Goal: Transaction & Acquisition: Download file/media

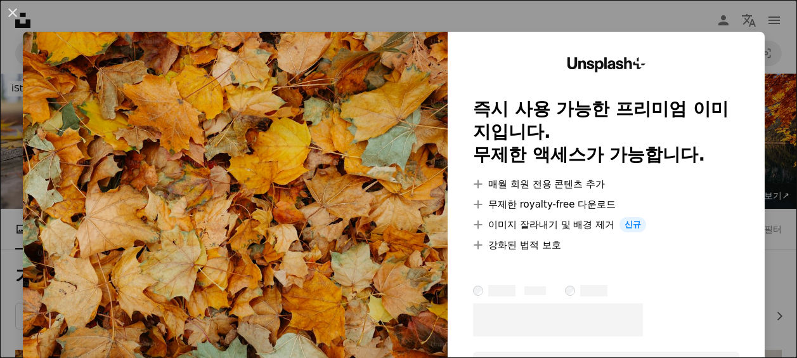
scroll to position [257, 0]
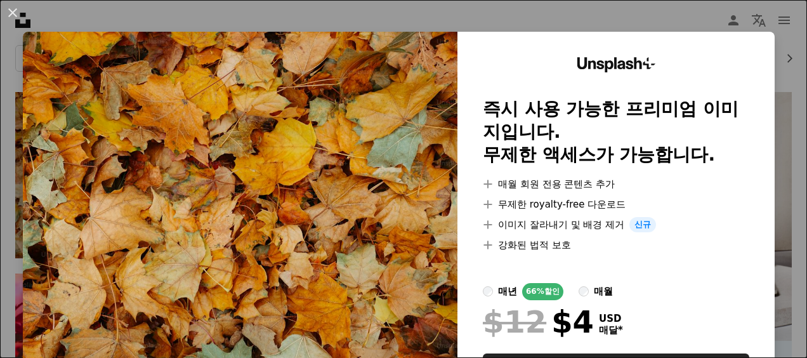
click at [776, 183] on div "An X shape Unsplash+ 즉시 사용 가능한 프리미엄 이미지입니다. 무제한 액세스가 가능합니다. A plus sign 매월 회원 전…" at bounding box center [403, 179] width 807 height 358
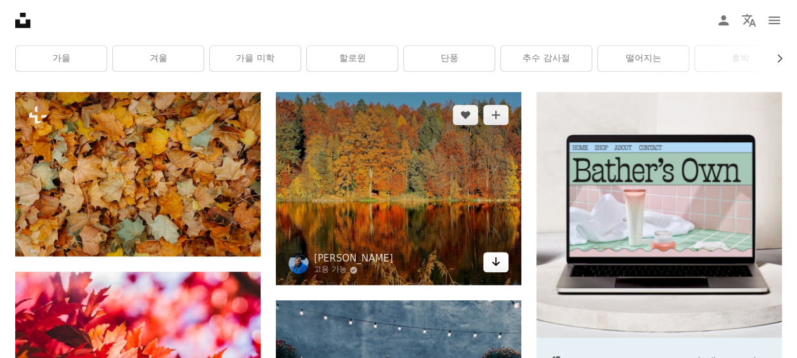
click at [492, 259] on icon "Arrow pointing down" at bounding box center [496, 261] width 10 height 15
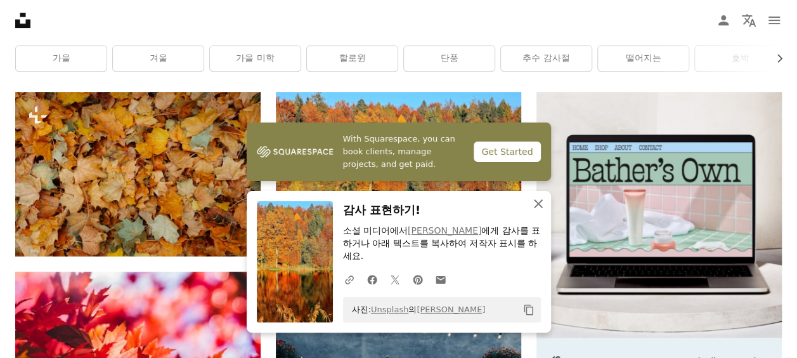
click at [535, 200] on icon "button" at bounding box center [538, 203] width 9 height 9
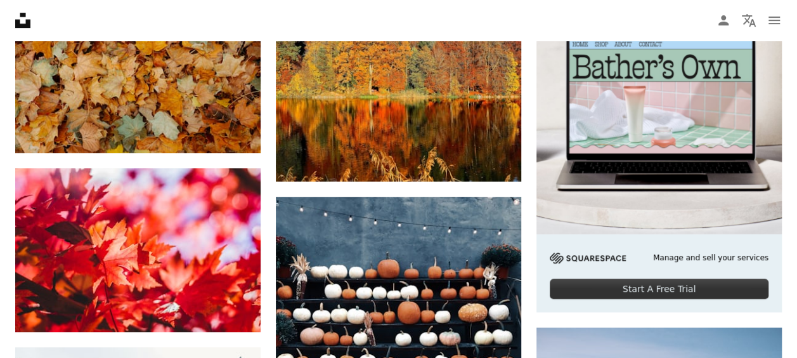
scroll to position [436, 0]
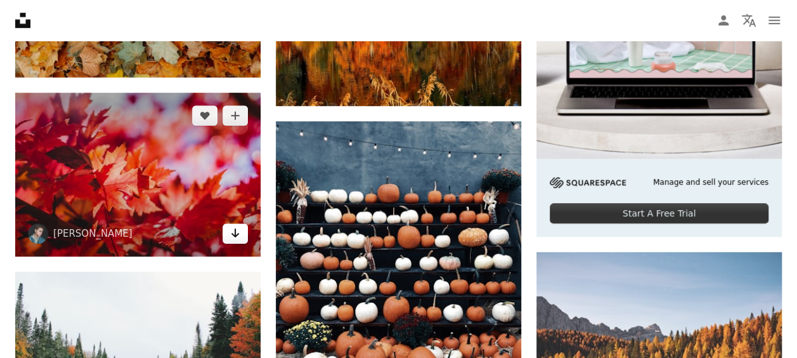
click at [230, 228] on link "Arrow pointing down" at bounding box center [235, 233] width 25 height 20
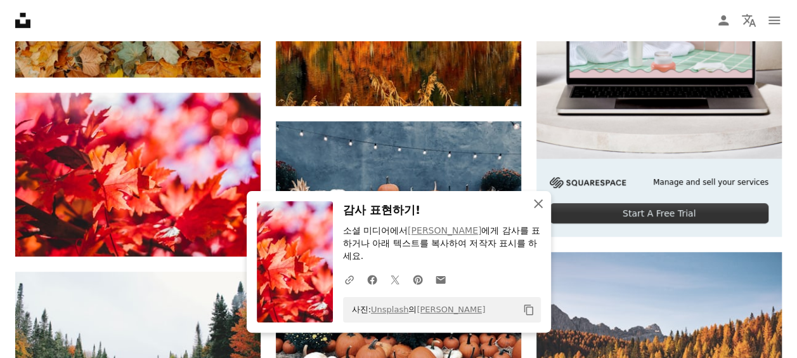
click at [540, 202] on icon "button" at bounding box center [538, 203] width 9 height 9
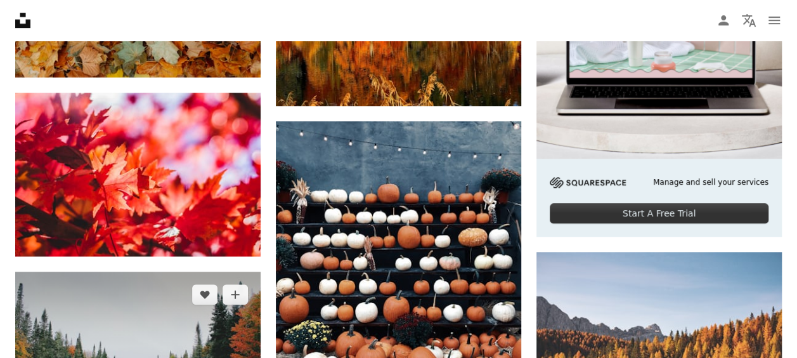
click at [216, 320] on img at bounding box center [137, 353] width 245 height 164
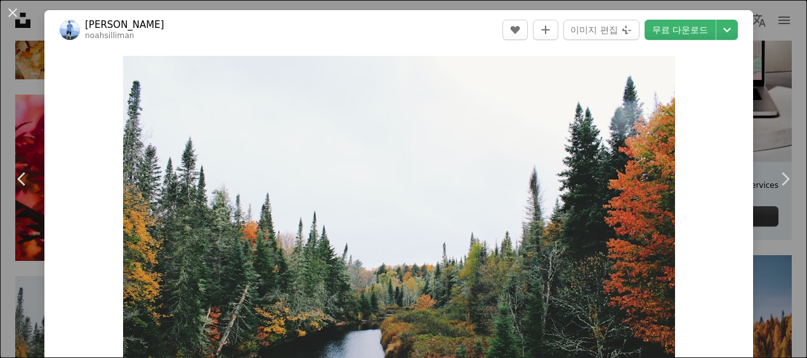
click at [767, 107] on div "An X shape Chevron left Chevron right [PERSON_NAME] noahsilliman A heart A plus…" at bounding box center [403, 179] width 807 height 358
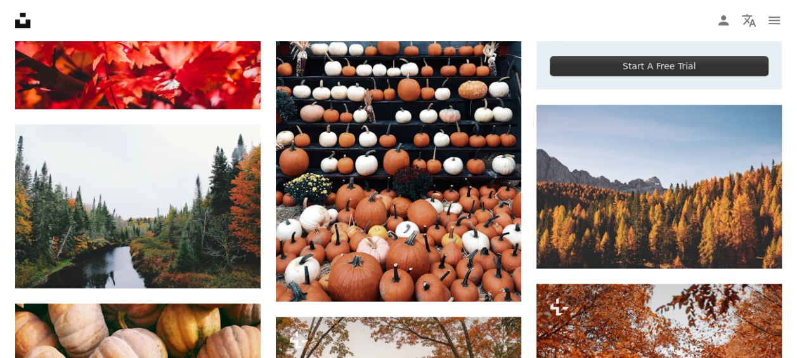
scroll to position [651, 0]
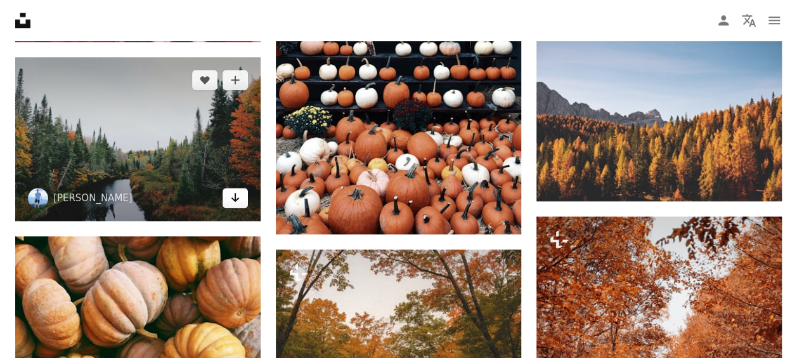
click at [235, 198] on icon "다운로드" at bounding box center [235, 197] width 8 height 9
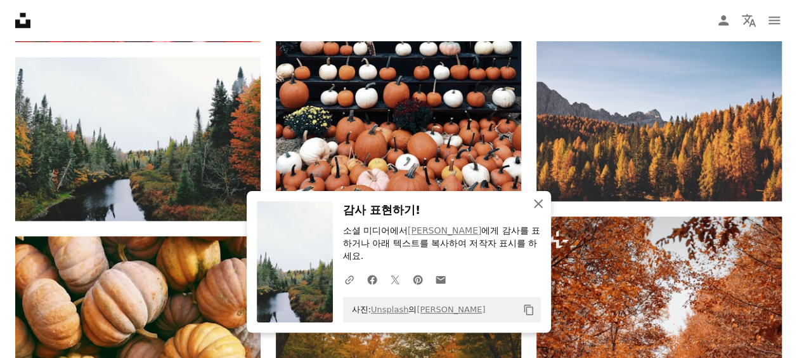
click at [537, 200] on icon "An X shape" at bounding box center [538, 203] width 15 height 15
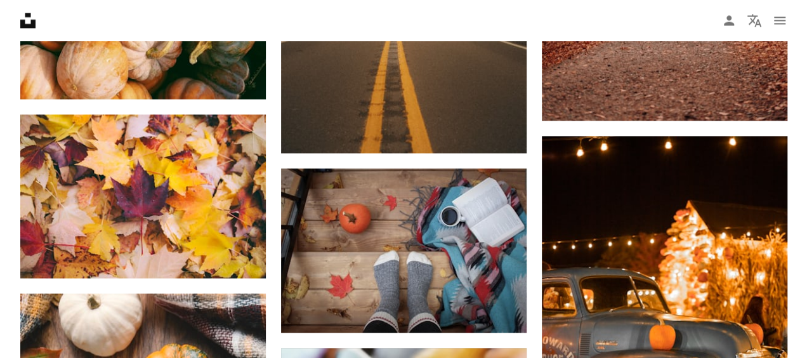
scroll to position [1155, 0]
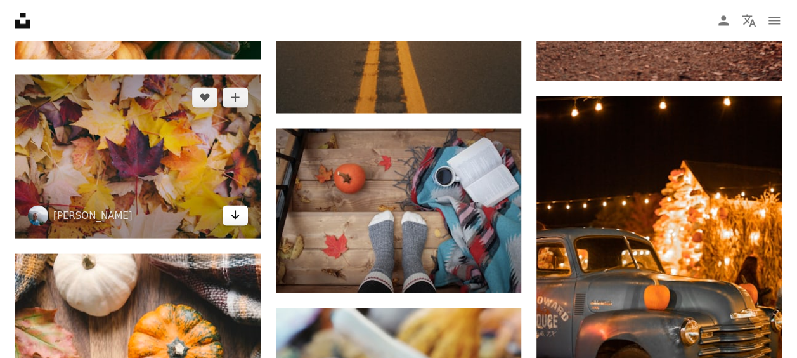
click at [232, 212] on icon "Arrow pointing down" at bounding box center [235, 214] width 10 height 15
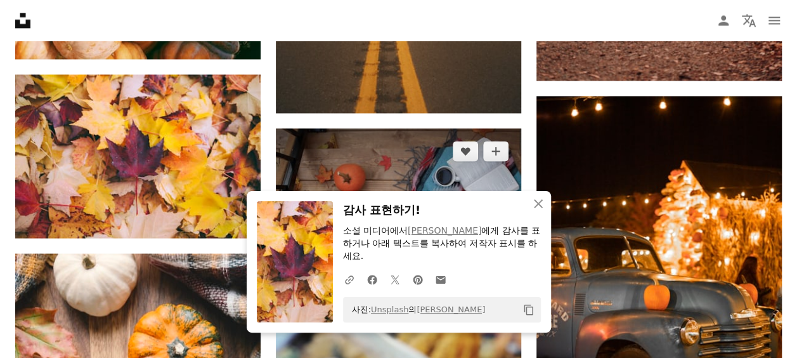
click at [467, 187] on img at bounding box center [398, 210] width 245 height 164
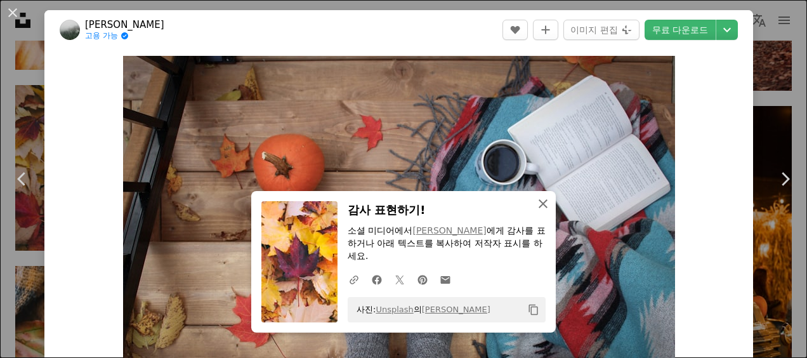
click at [538, 201] on icon "An X shape" at bounding box center [542, 203] width 15 height 15
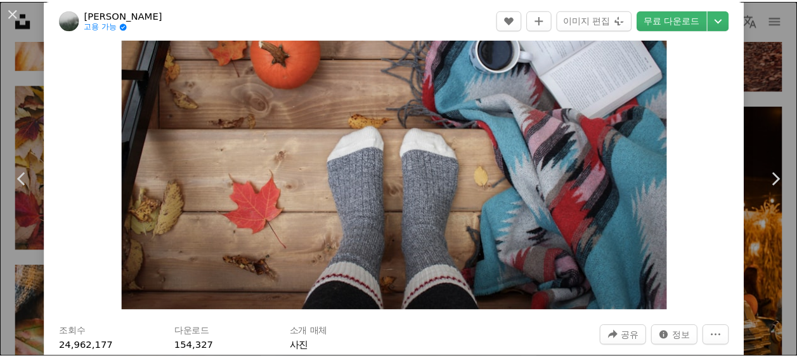
scroll to position [101, 0]
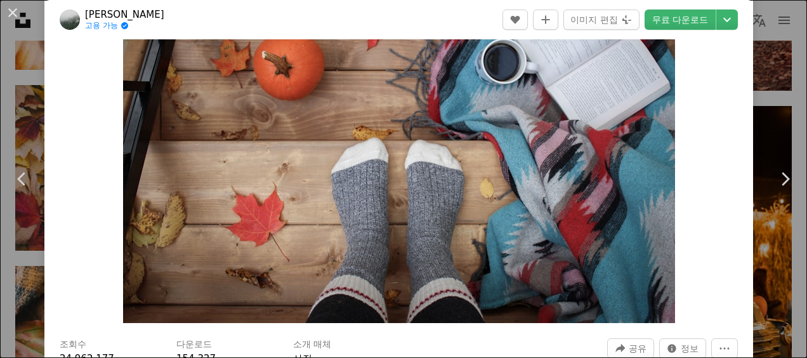
click at [756, 108] on div "An X shape Chevron left Chevron right alex geerts 고용 가능 A checkmark inside of a…" at bounding box center [403, 179] width 807 height 358
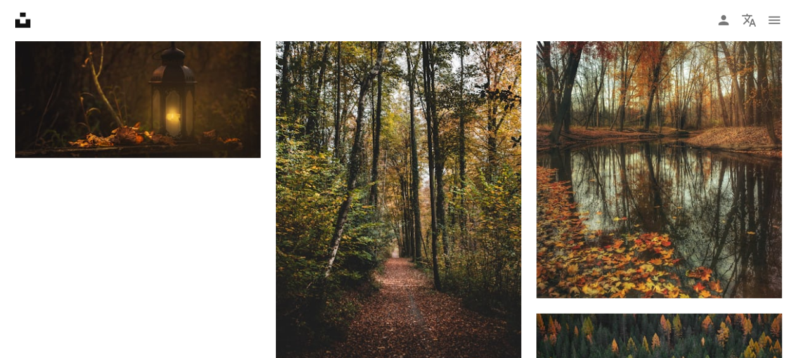
scroll to position [1794, 0]
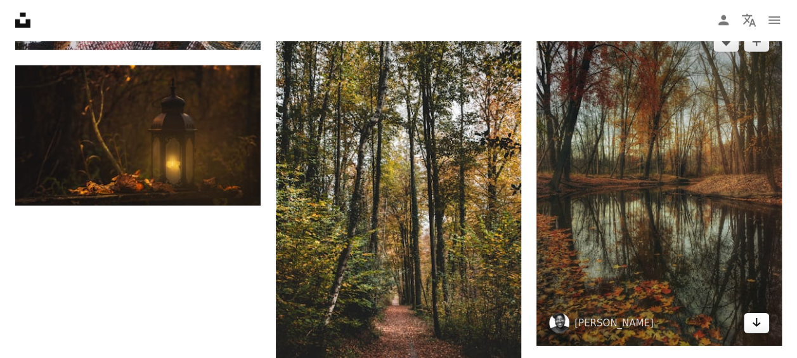
click at [760, 318] on icon "Arrow pointing down" at bounding box center [757, 322] width 10 height 15
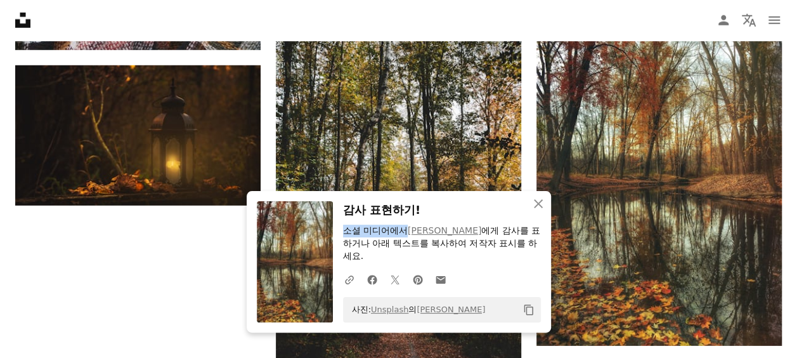
drag, startPoint x: 451, startPoint y: 207, endPoint x: 407, endPoint y: 220, distance: 45.6
click at [407, 220] on div "감사 표현하기! 소셜 미디어에서 [PERSON_NAME] 에게 감사를 표하거나 아래 텍스트를 복사하여 저작자 표시를 하세요. A URL sha…" at bounding box center [442, 261] width 198 height 121
drag, startPoint x: 407, startPoint y: 220, endPoint x: 537, endPoint y: 204, distance: 130.3
click at [537, 204] on icon "An X shape" at bounding box center [538, 203] width 15 height 15
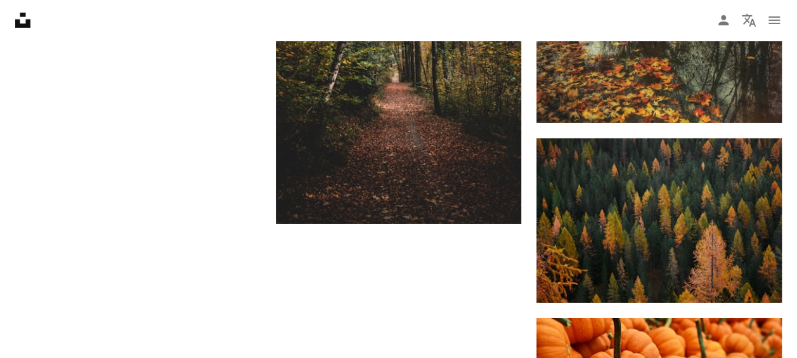
scroll to position [2056, 0]
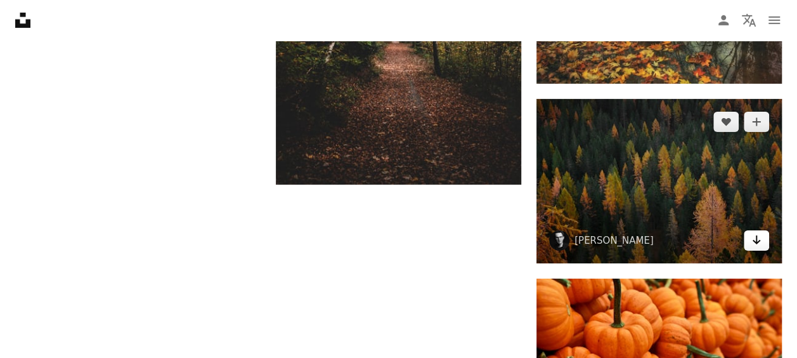
click at [753, 236] on icon "Arrow pointing down" at bounding box center [757, 239] width 10 height 15
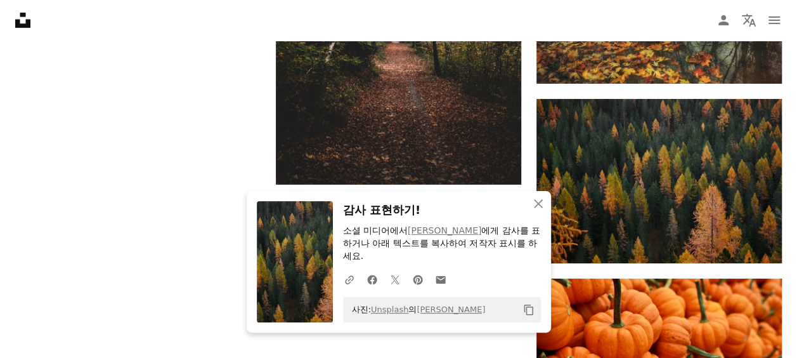
click at [436, 216] on h3 "감사 표현하기!" at bounding box center [442, 210] width 198 height 18
click at [535, 204] on icon "An X shape" at bounding box center [538, 203] width 15 height 15
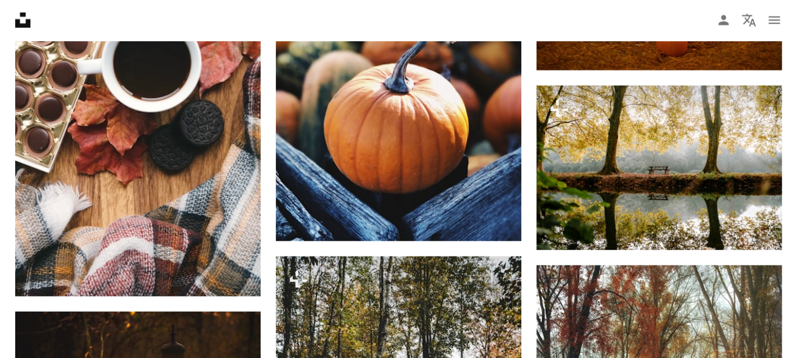
scroll to position [1564, 0]
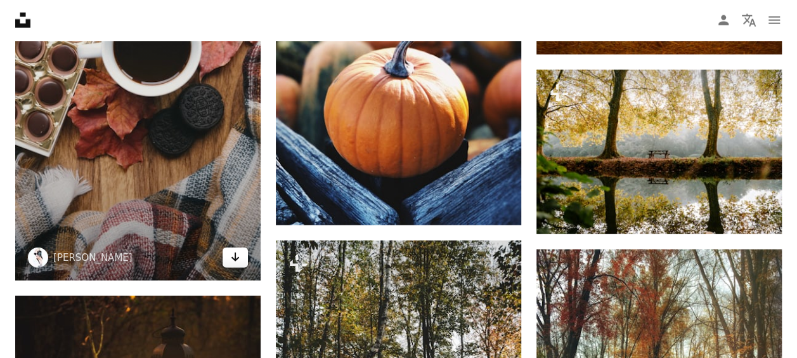
click at [238, 256] on icon "다운로드" at bounding box center [235, 256] width 8 height 9
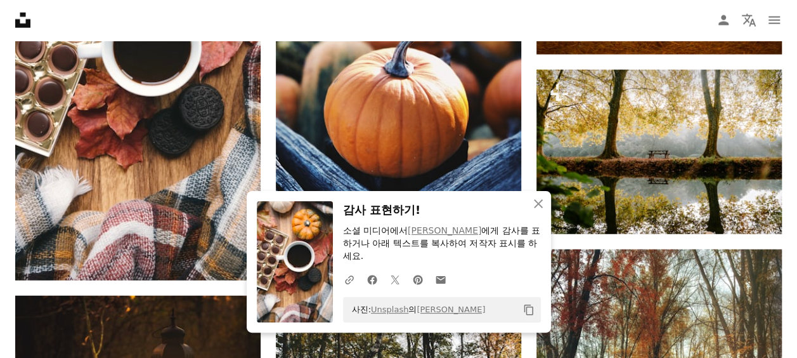
click at [443, 219] on h3 "감사 표현하기!" at bounding box center [442, 210] width 198 height 18
click at [537, 202] on icon "button" at bounding box center [538, 203] width 9 height 9
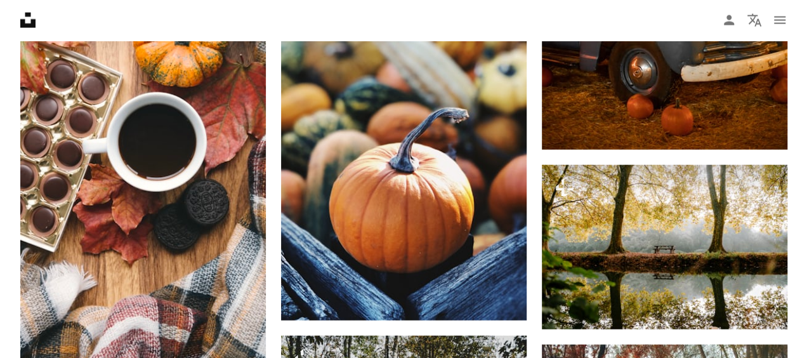
scroll to position [1485, 0]
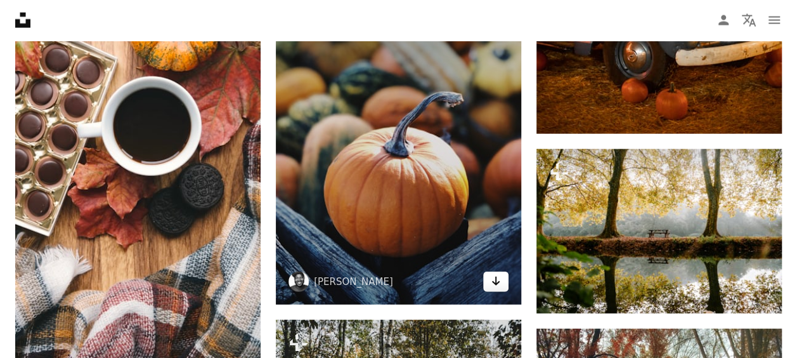
click at [494, 279] on icon "Arrow pointing down" at bounding box center [496, 280] width 10 height 15
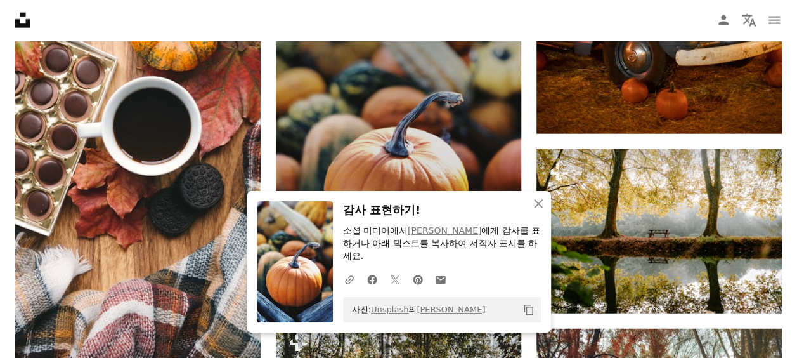
click at [453, 172] on img at bounding box center [398, 141] width 245 height 327
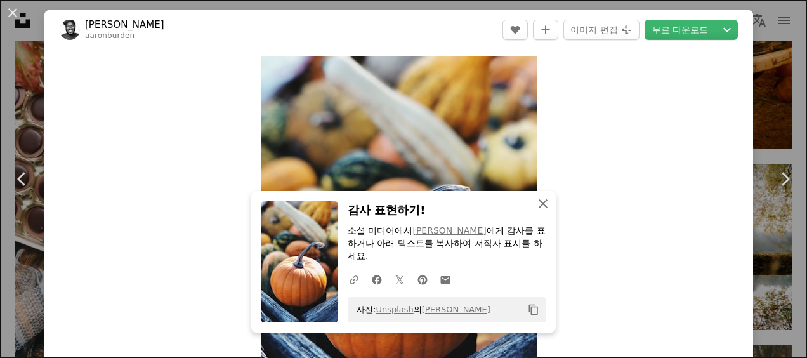
click at [541, 200] on icon "button" at bounding box center [542, 203] width 9 height 9
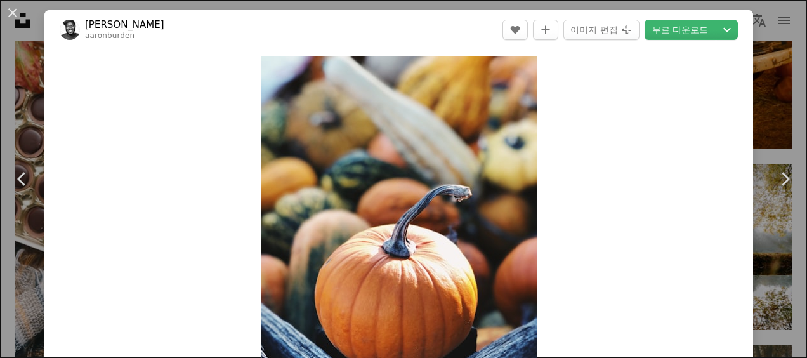
click at [762, 109] on div "An X shape Chevron left Chevron right [PERSON_NAME] aaronburden A heart A plus …" at bounding box center [403, 179] width 807 height 358
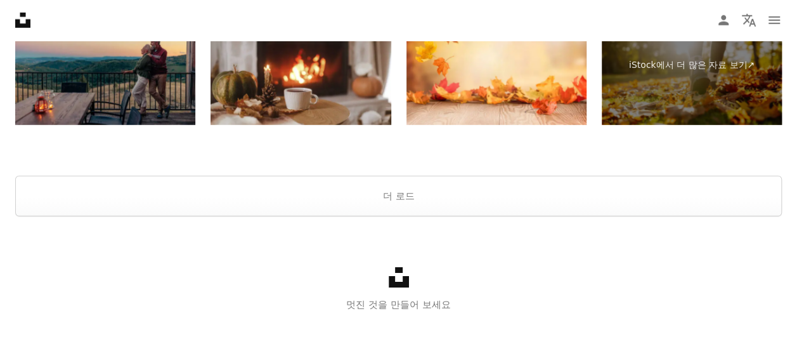
scroll to position [4220, 0]
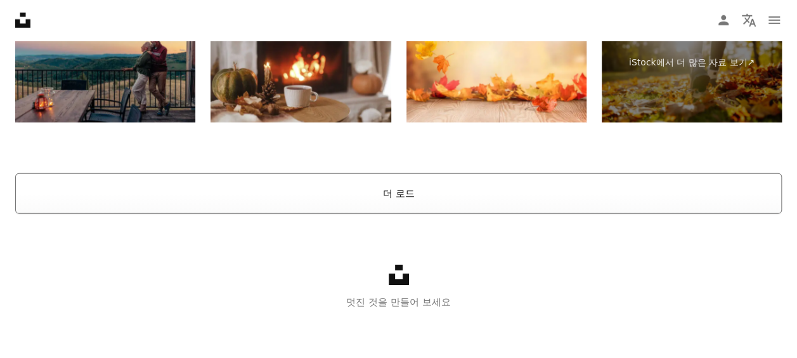
click at [396, 188] on button "더 로드" at bounding box center [398, 193] width 767 height 41
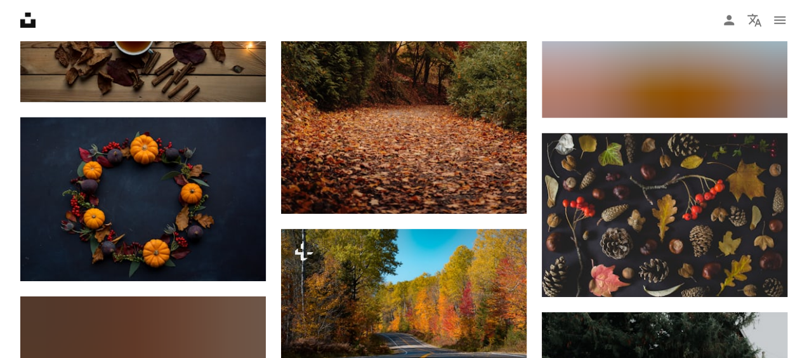
scroll to position [4251, 0]
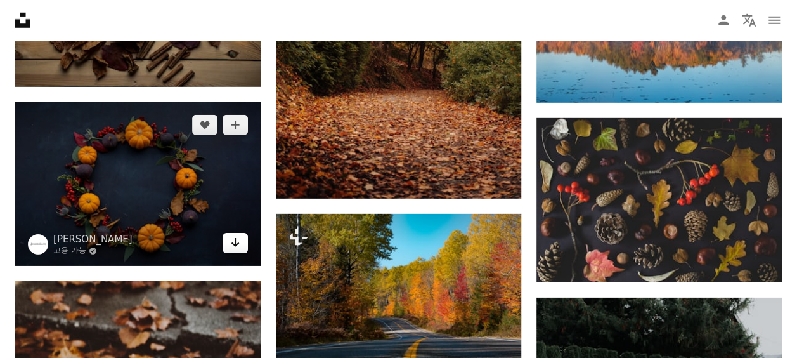
click at [236, 242] on icon "다운로드" at bounding box center [235, 242] width 8 height 9
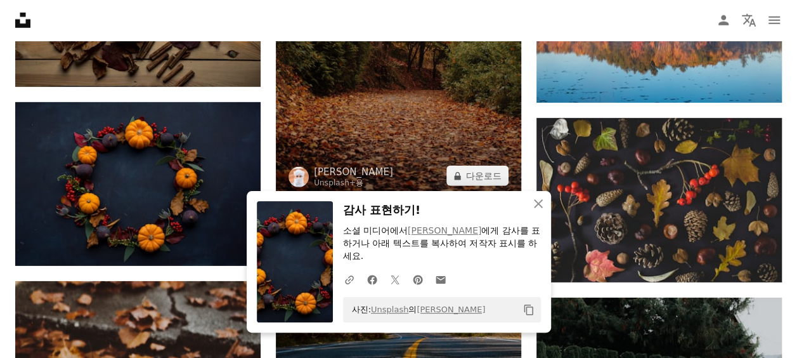
click at [407, 170] on img at bounding box center [398, 15] width 245 height 368
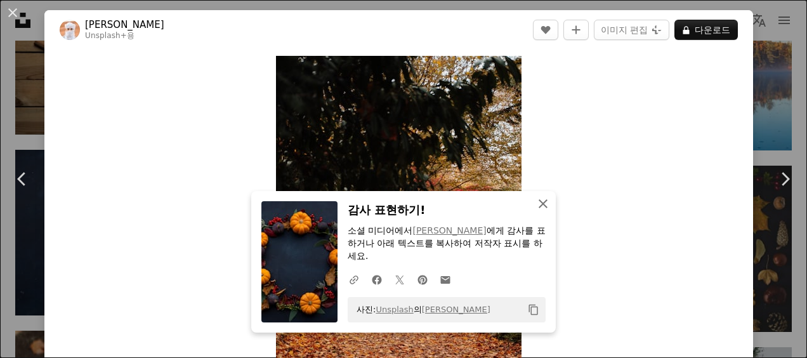
click at [537, 207] on icon "An X shape" at bounding box center [542, 203] width 15 height 15
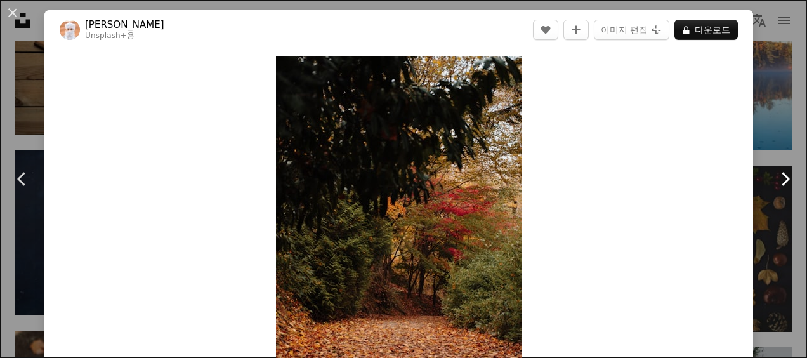
click at [762, 132] on link "Chevron right" at bounding box center [784, 179] width 44 height 122
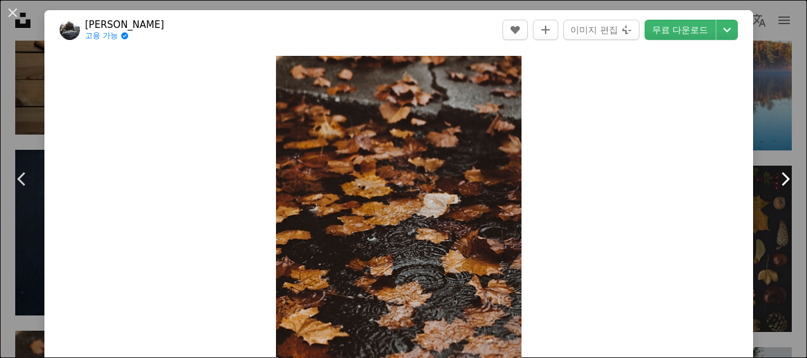
click at [762, 132] on link "Chevron right" at bounding box center [784, 179] width 44 height 122
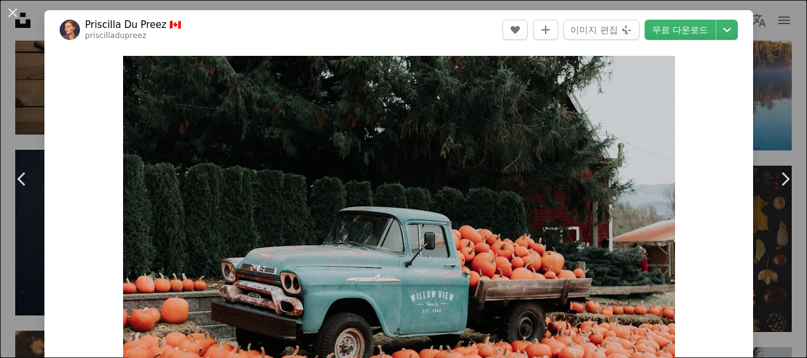
click at [756, 82] on div "An X shape Chevron left Chevron right Priscilla Du Preez 🇨🇦 priscilladupreez A …" at bounding box center [403, 179] width 807 height 358
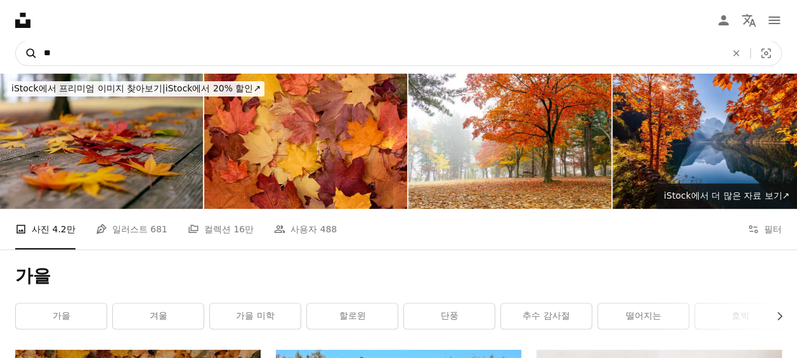
click at [36, 52] on icon "A magnifying glass" at bounding box center [27, 53] width 22 height 13
click at [42, 53] on input "**" at bounding box center [379, 53] width 685 height 24
click at [82, 55] on input "****" at bounding box center [379, 53] width 685 height 24
type input "**"
click at [28, 51] on icon "A magnifying glass" at bounding box center [27, 53] width 22 height 13
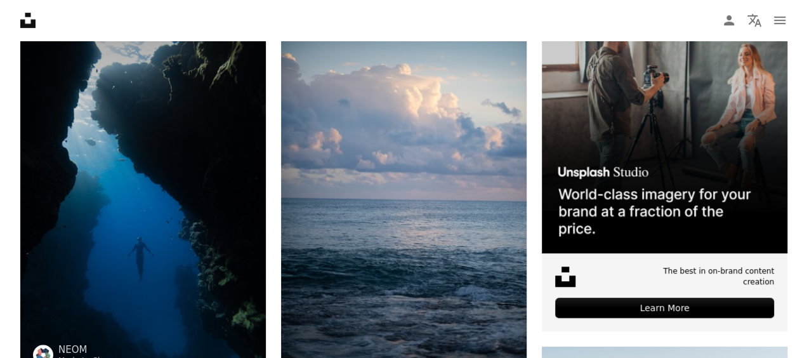
scroll to position [393, 0]
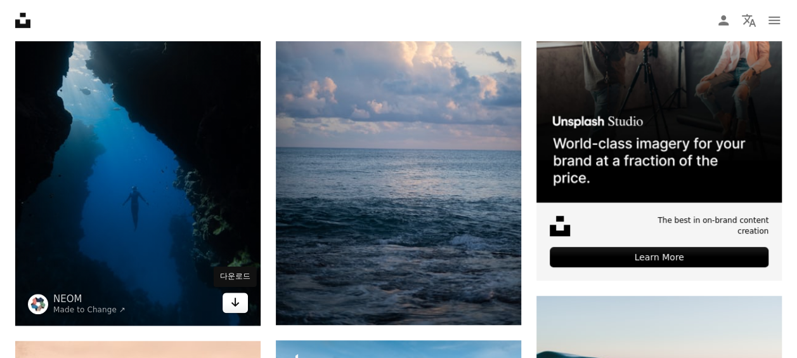
click at [237, 297] on icon "Arrow pointing down" at bounding box center [235, 301] width 10 height 15
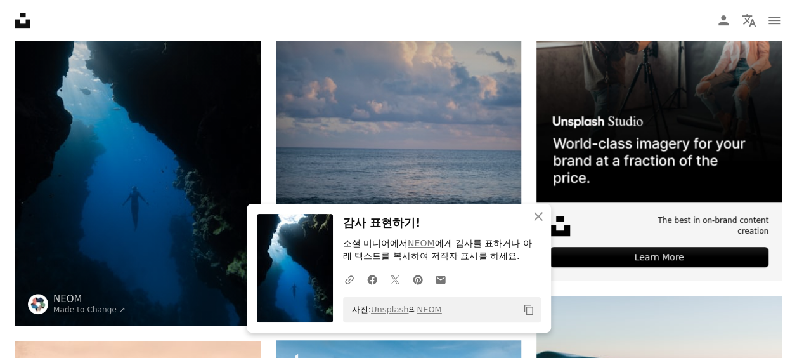
click at [423, 189] on img at bounding box center [398, 141] width 245 height 368
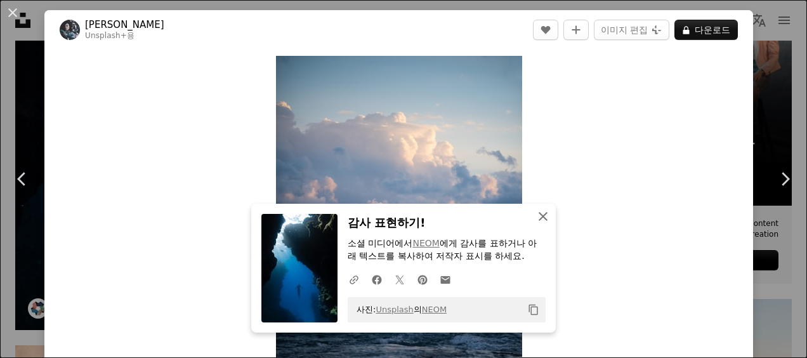
click at [538, 219] on icon "button" at bounding box center [542, 216] width 9 height 9
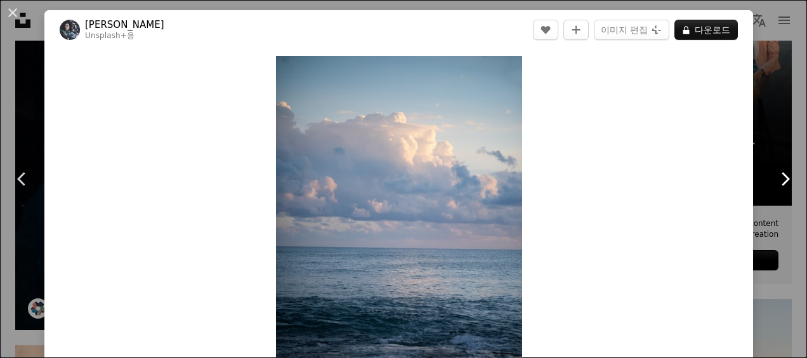
click at [769, 157] on link "Chevron right" at bounding box center [784, 179] width 44 height 122
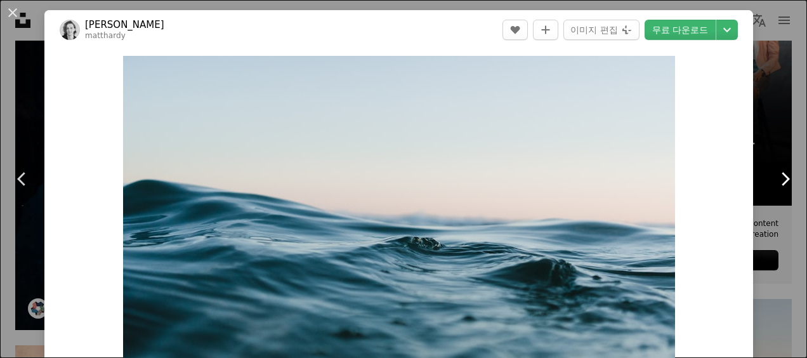
click at [763, 152] on link "Chevron right" at bounding box center [784, 179] width 44 height 122
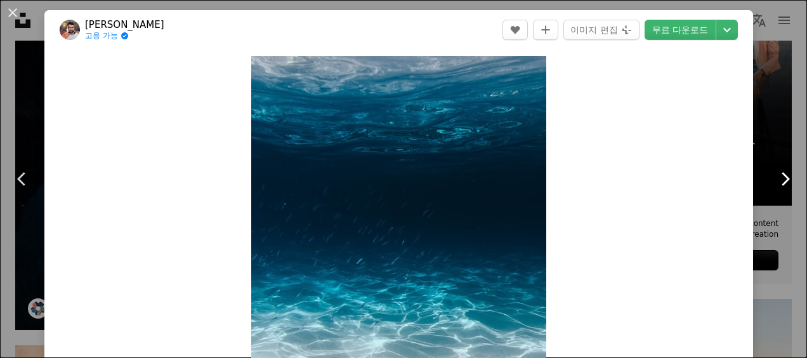
click at [762, 148] on link "Chevron right" at bounding box center [784, 179] width 44 height 122
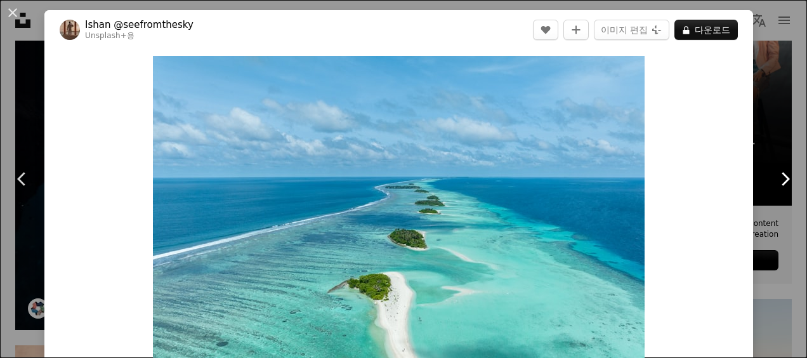
click at [779, 143] on link "Chevron right" at bounding box center [784, 179] width 44 height 122
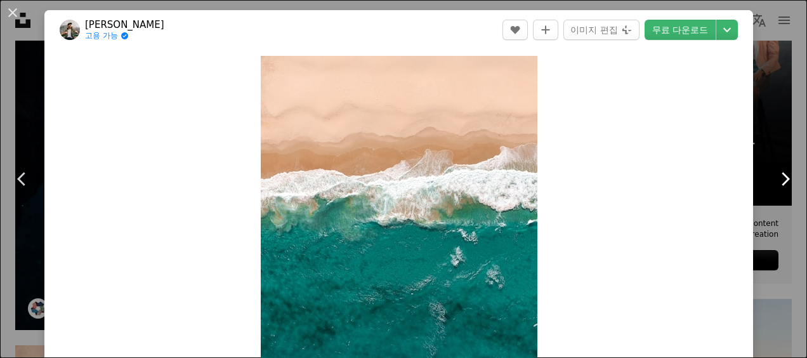
click at [764, 152] on link "Chevron right" at bounding box center [784, 179] width 44 height 122
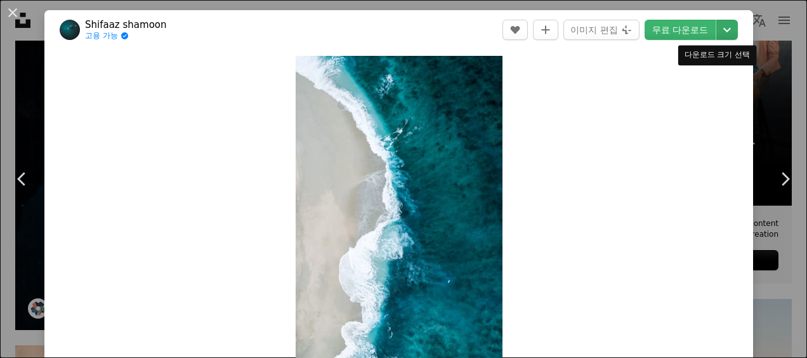
click at [717, 26] on icon "Chevron down" at bounding box center [727, 29] width 20 height 15
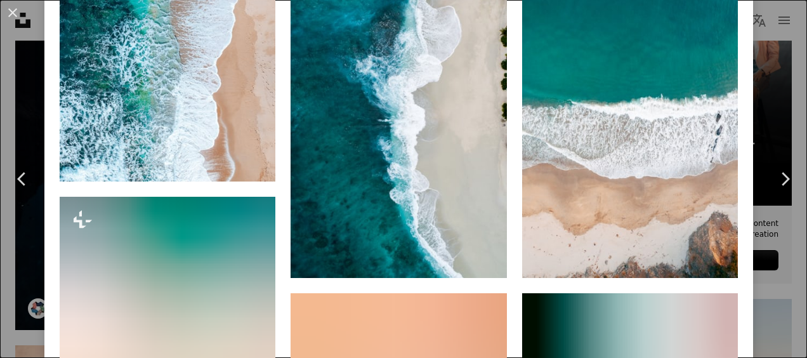
scroll to position [988, 0]
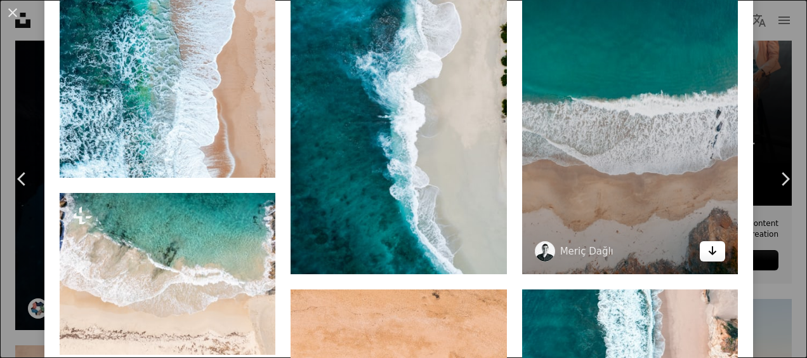
click at [707, 243] on icon "Arrow pointing down" at bounding box center [712, 250] width 10 height 15
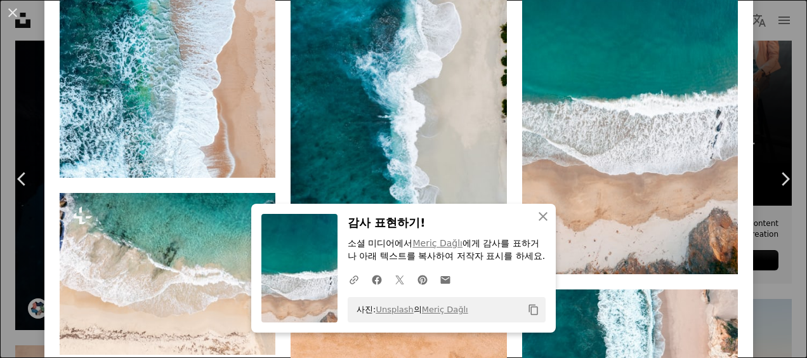
click at [453, 214] on h3 "감사 표현하기!" at bounding box center [447, 223] width 198 height 18
click at [539, 212] on icon "button" at bounding box center [542, 216] width 9 height 9
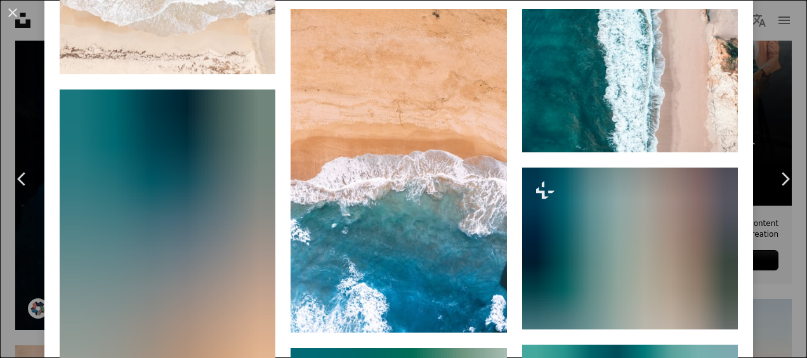
scroll to position [1280, 0]
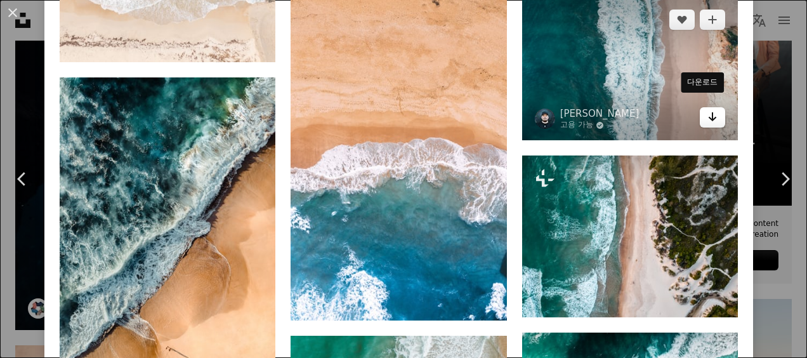
click at [708, 112] on icon "다운로드" at bounding box center [712, 116] width 8 height 9
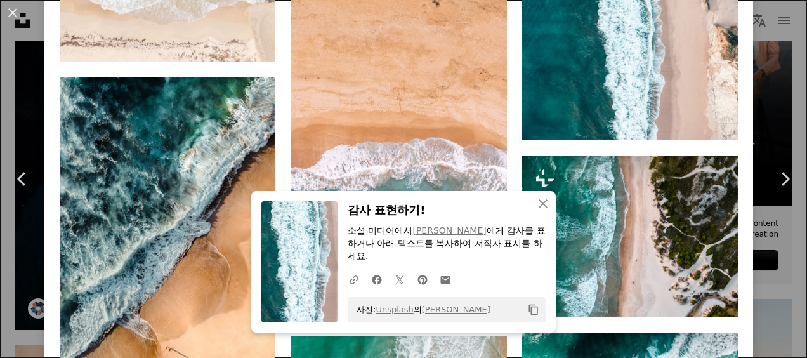
click at [443, 214] on h3 "감사 표현하기!" at bounding box center [447, 210] width 198 height 18
click at [538, 204] on icon "button" at bounding box center [542, 203] width 9 height 9
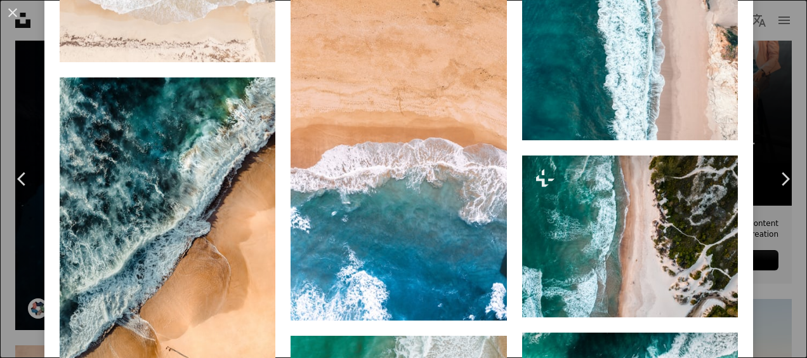
scroll to position [1293, 0]
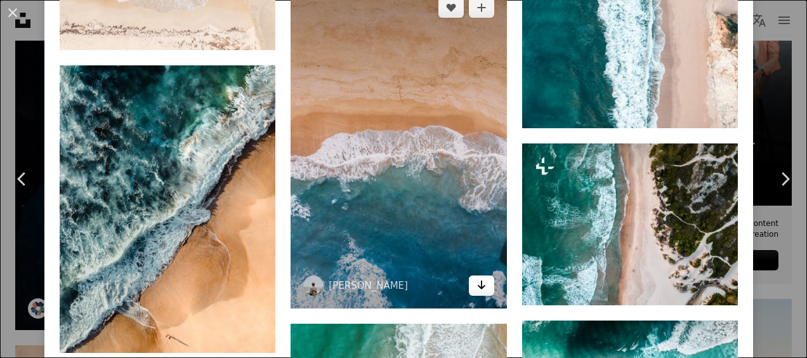
click at [476, 277] on icon "Arrow pointing down" at bounding box center [481, 284] width 10 height 15
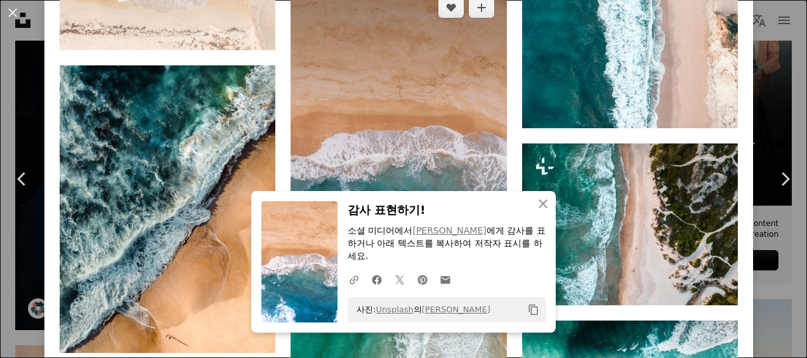
click at [430, 181] on img at bounding box center [398, 146] width 216 height 323
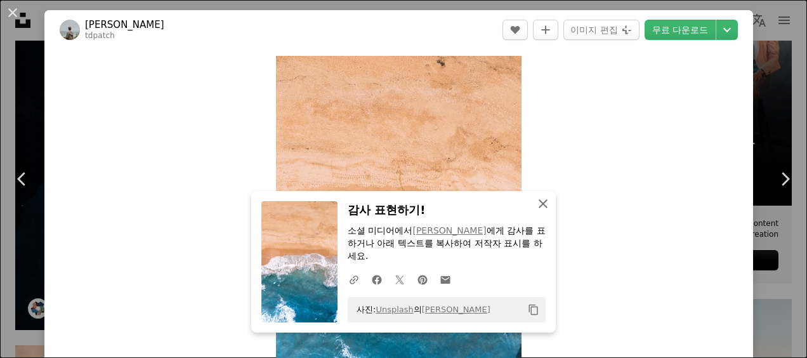
click at [538, 208] on icon "button" at bounding box center [542, 203] width 9 height 9
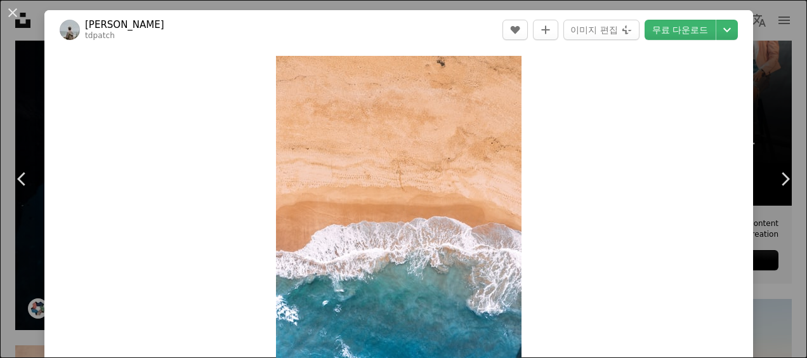
click at [748, 146] on div "An X shape Chevron left Chevron right Tim Patch tdpatch A heart A plus sign 이미지…" at bounding box center [403, 179] width 807 height 358
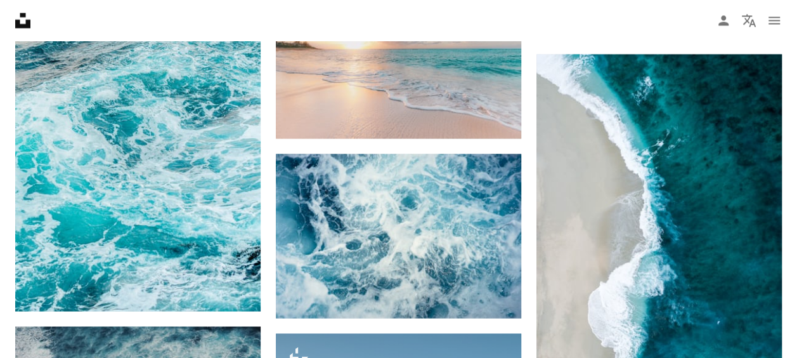
scroll to position [1163, 0]
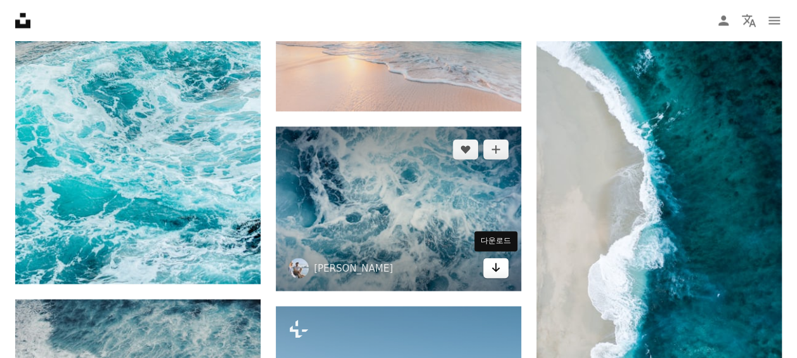
click at [495, 261] on icon "Arrow pointing down" at bounding box center [496, 266] width 10 height 15
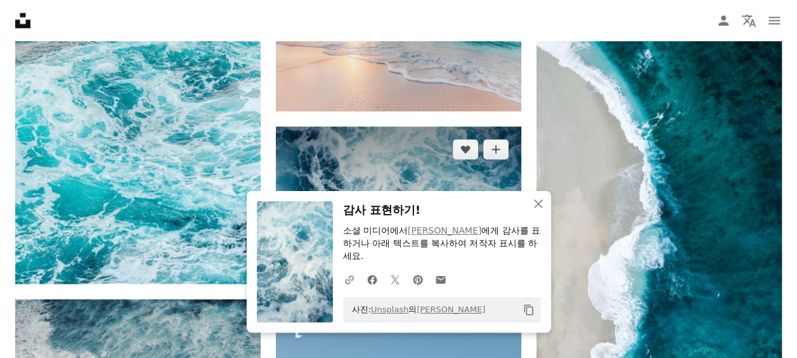
click at [424, 166] on img at bounding box center [398, 208] width 245 height 164
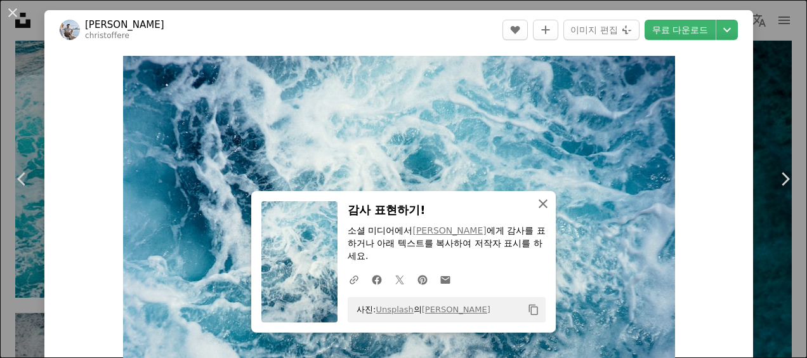
click at [542, 200] on icon "button" at bounding box center [542, 203] width 9 height 9
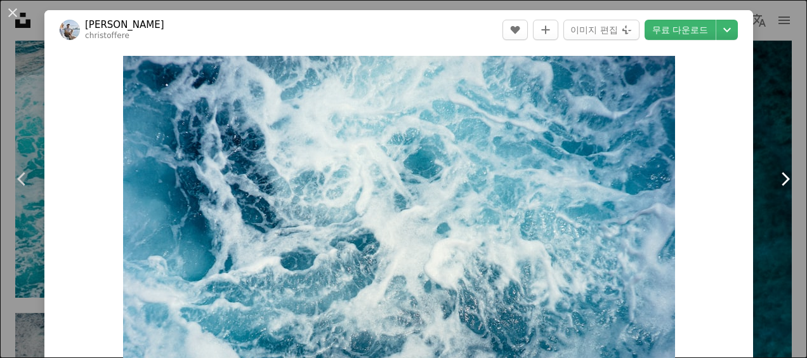
click at [779, 176] on icon "Chevron right" at bounding box center [784, 179] width 20 height 20
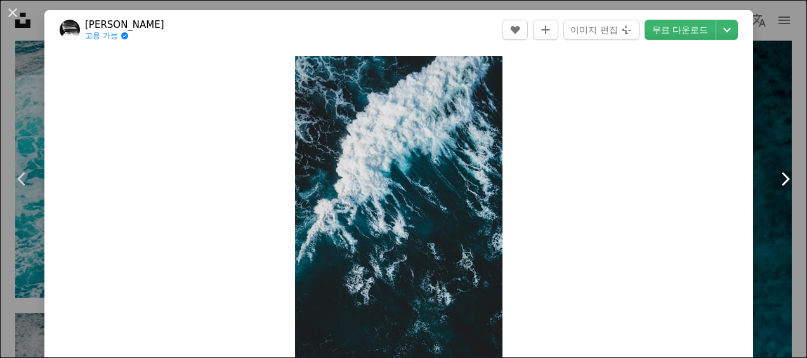
click at [774, 173] on icon "Chevron right" at bounding box center [784, 179] width 20 height 20
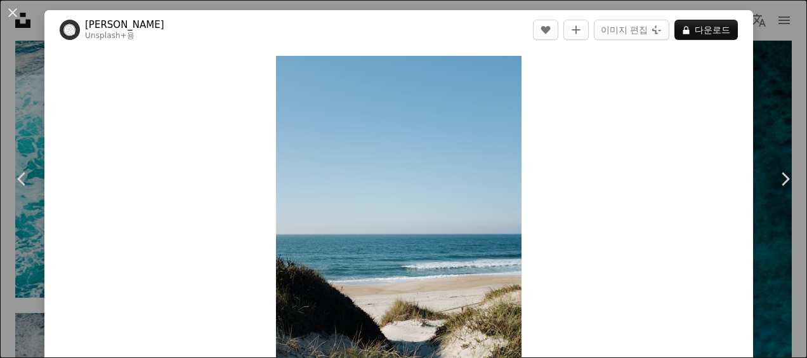
click at [747, 138] on div "An X shape Chevron left Chevron right Ricardo Resende Unsplash+ 용 A heart A plu…" at bounding box center [403, 179] width 807 height 358
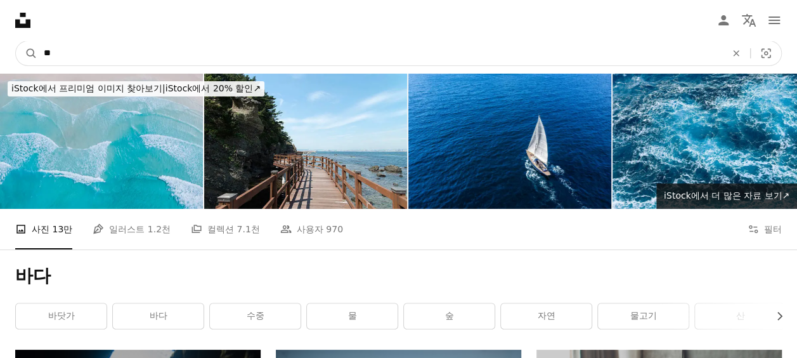
click at [64, 51] on input "**" at bounding box center [379, 53] width 685 height 24
type input "*"
click at [30, 52] on icon "A magnifying glass" at bounding box center [27, 53] width 22 height 13
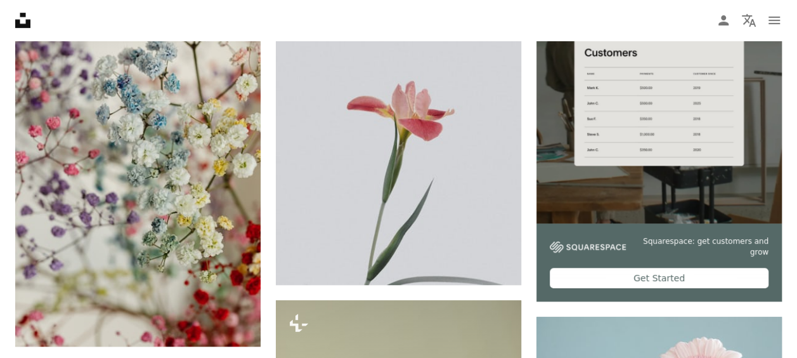
scroll to position [367, 0]
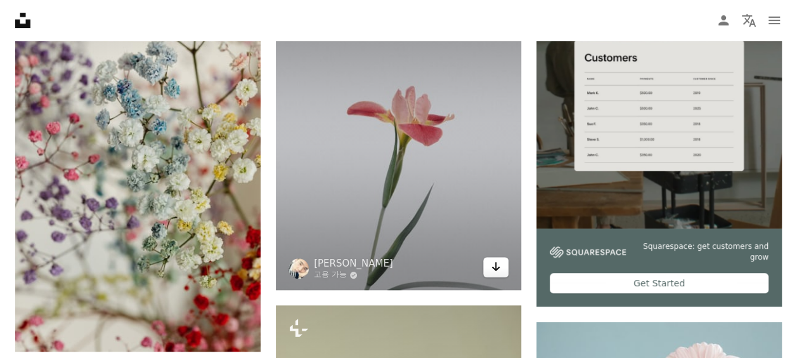
click at [496, 264] on icon "다운로드" at bounding box center [496, 266] width 8 height 9
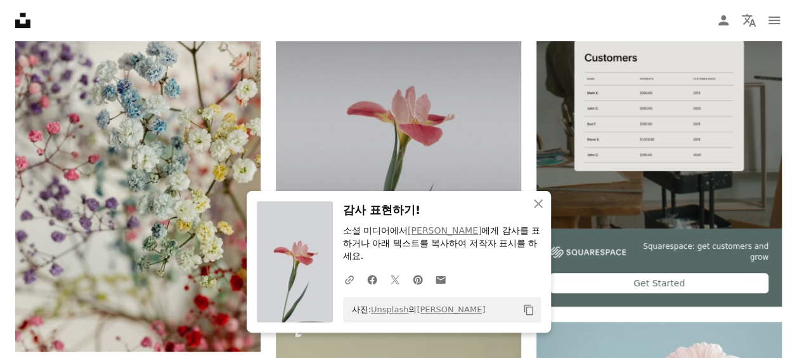
click at [447, 182] on img at bounding box center [398, 136] width 245 height 307
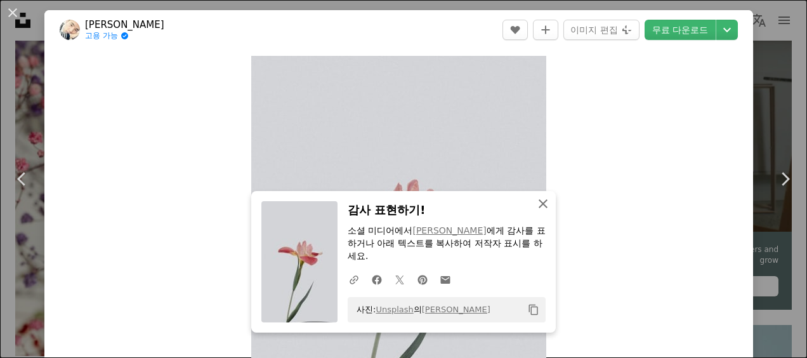
click at [535, 204] on icon "An X shape" at bounding box center [542, 203] width 15 height 15
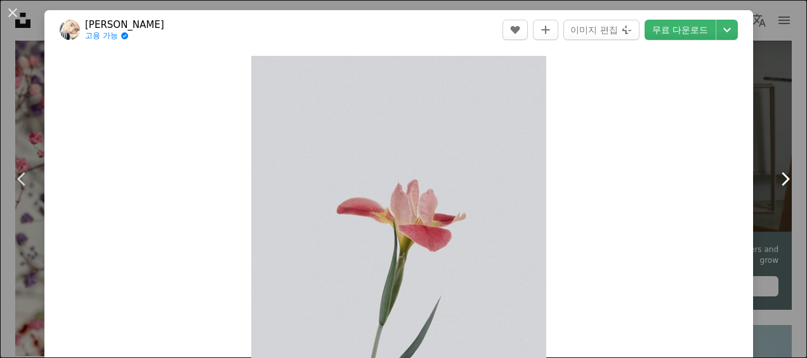
click at [762, 210] on link "Chevron right" at bounding box center [784, 179] width 44 height 122
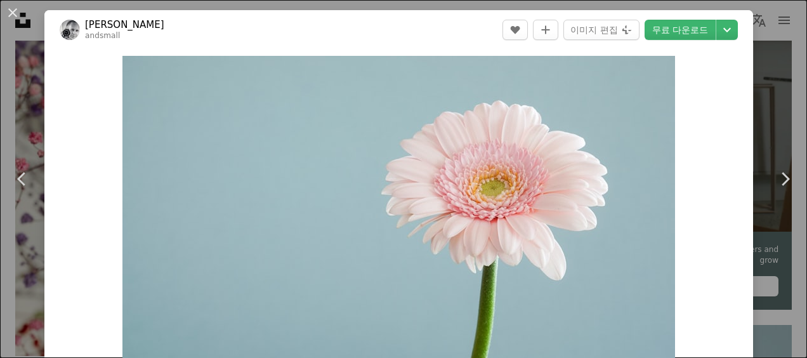
click at [752, 196] on div "An X shape Chevron left Chevron right [PERSON_NAME] andsmall A heart A plus sig…" at bounding box center [403, 179] width 807 height 358
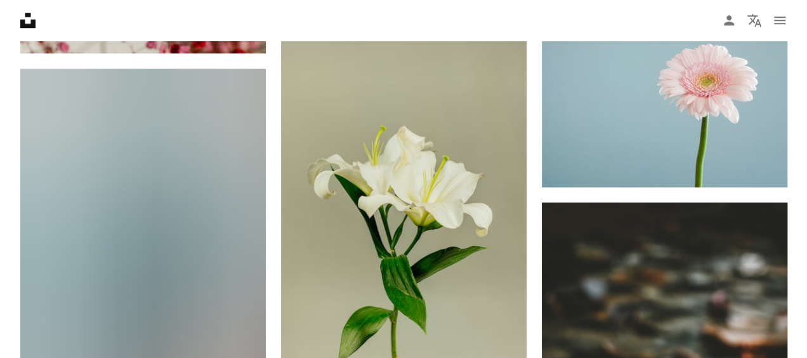
scroll to position [700, 0]
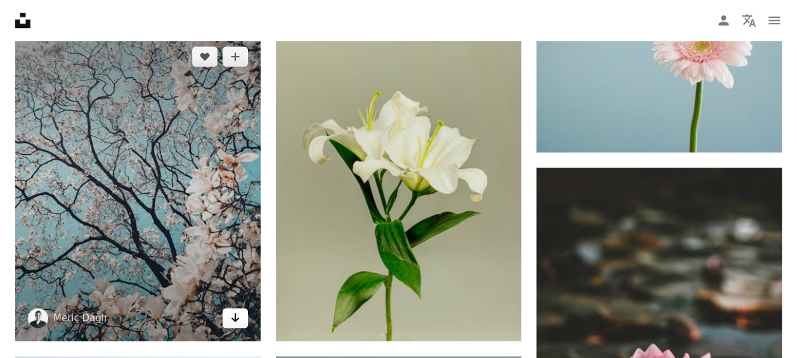
click at [228, 310] on link "Arrow pointing down" at bounding box center [235, 318] width 25 height 20
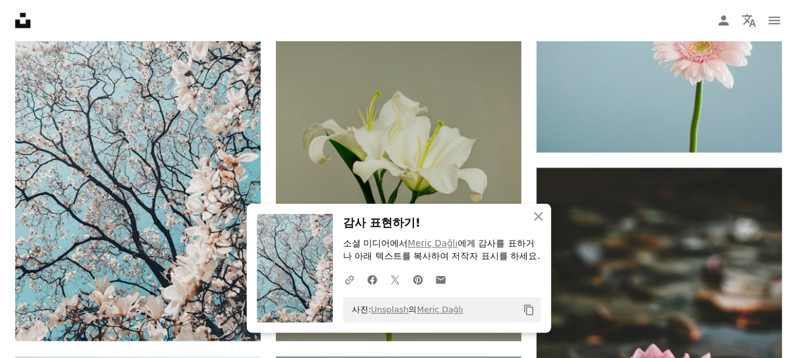
click at [449, 179] on img at bounding box center [398, 156] width 245 height 368
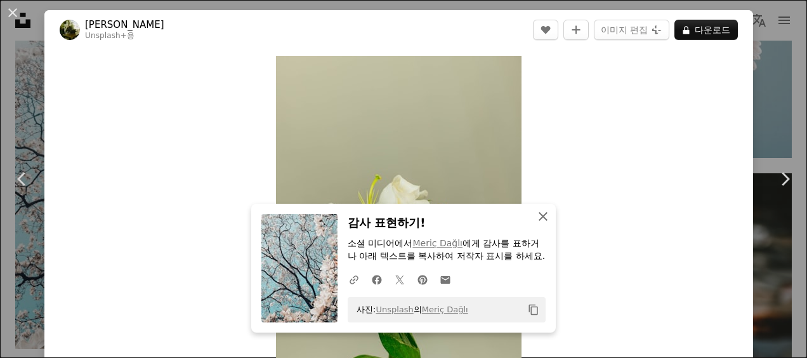
click at [539, 209] on icon "An X shape" at bounding box center [542, 216] width 15 height 15
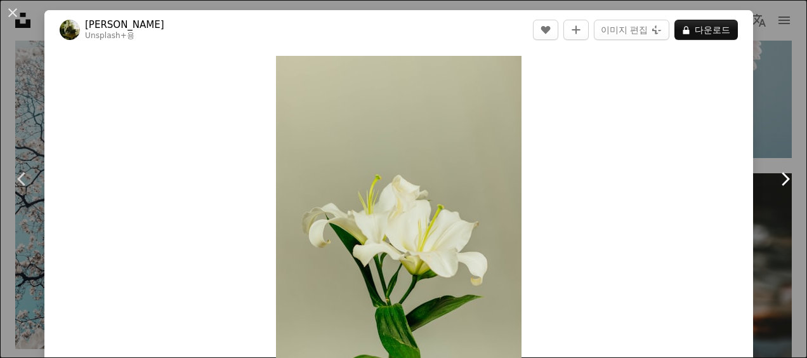
click at [762, 140] on link "Chevron right" at bounding box center [784, 179] width 44 height 122
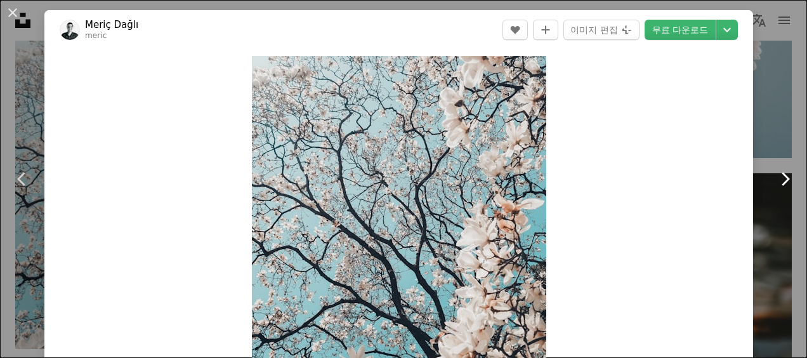
click at [774, 174] on icon "Chevron right" at bounding box center [784, 179] width 20 height 20
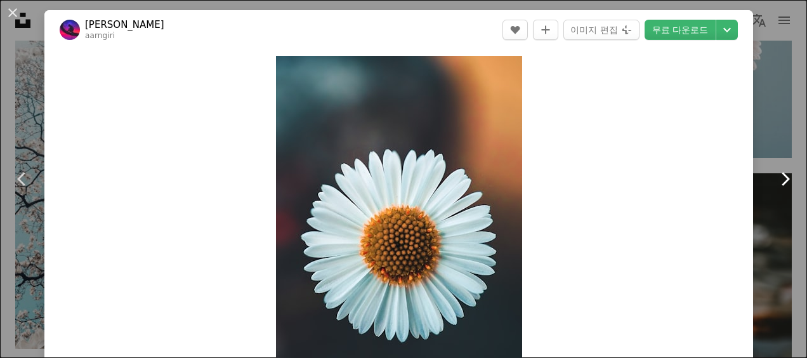
click at [779, 176] on icon "Chevron right" at bounding box center [784, 179] width 20 height 20
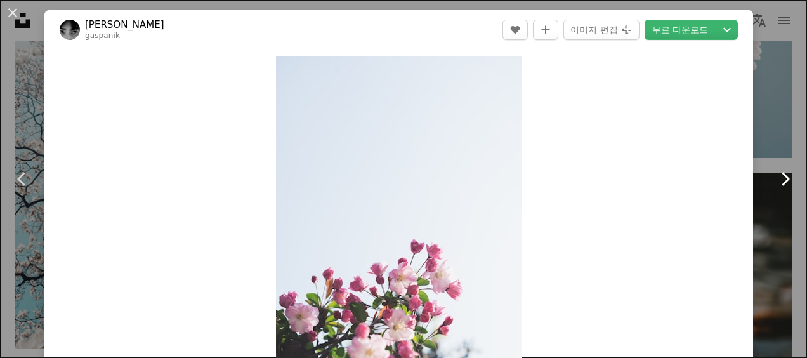
click at [780, 178] on icon "Chevron right" at bounding box center [784, 179] width 20 height 20
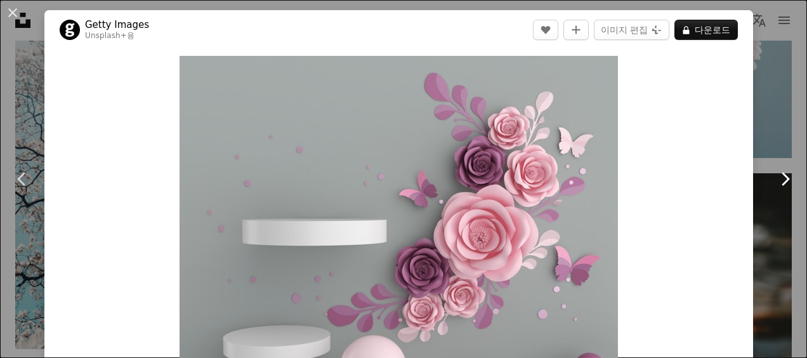
click at [776, 175] on icon "Chevron right" at bounding box center [784, 179] width 20 height 20
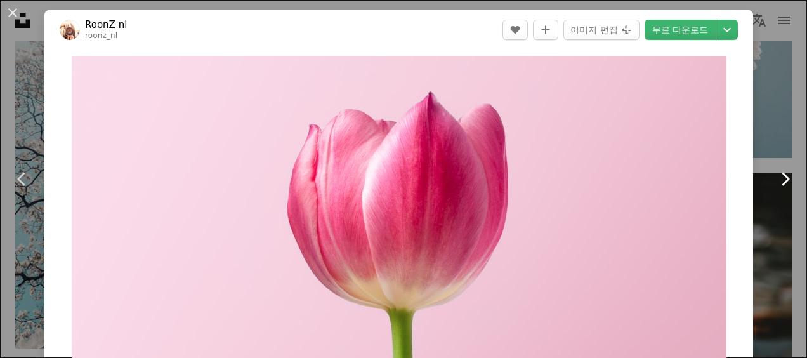
click at [781, 176] on icon at bounding box center [785, 178] width 8 height 13
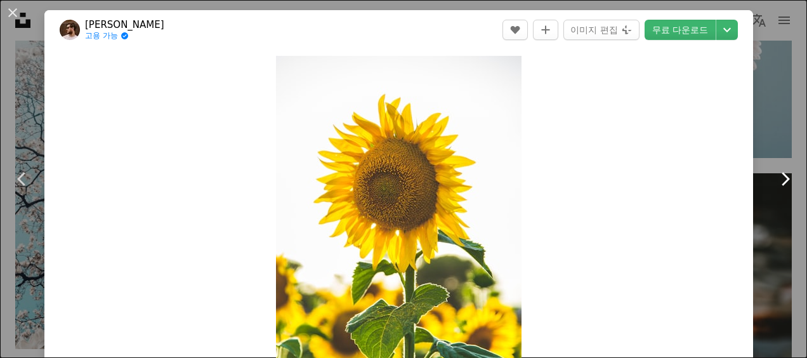
click at [775, 172] on icon "Chevron right" at bounding box center [784, 179] width 20 height 20
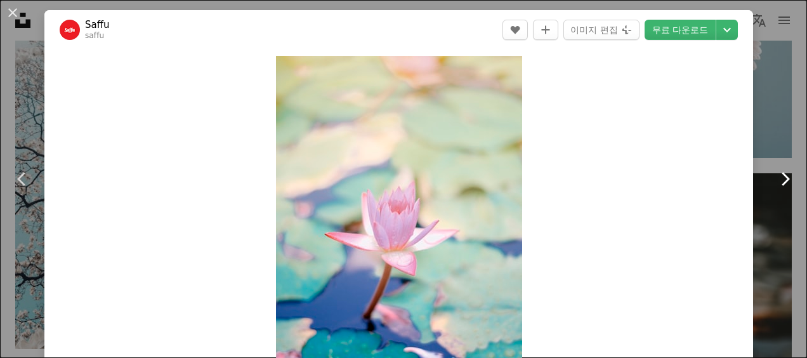
click at [777, 174] on icon "Chevron right" at bounding box center [784, 179] width 20 height 20
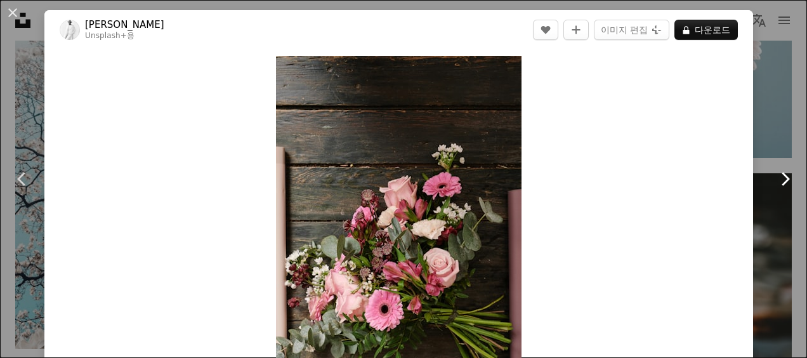
click at [781, 174] on icon at bounding box center [785, 178] width 8 height 13
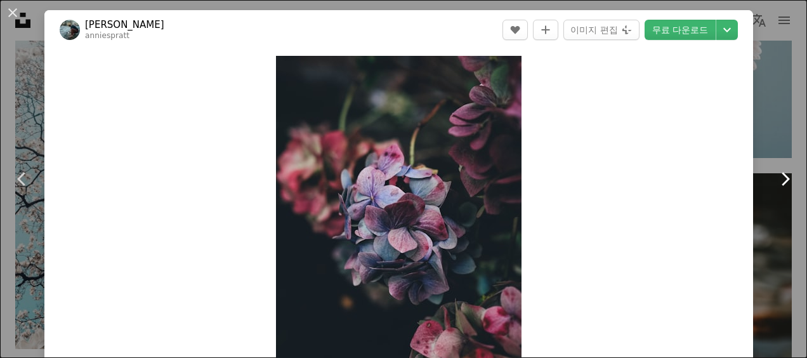
click at [776, 174] on icon "Chevron right" at bounding box center [784, 179] width 20 height 20
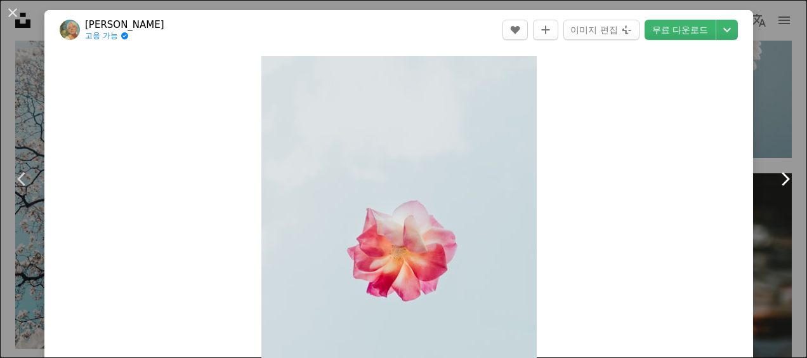
click at [776, 174] on icon "Chevron right" at bounding box center [784, 179] width 20 height 20
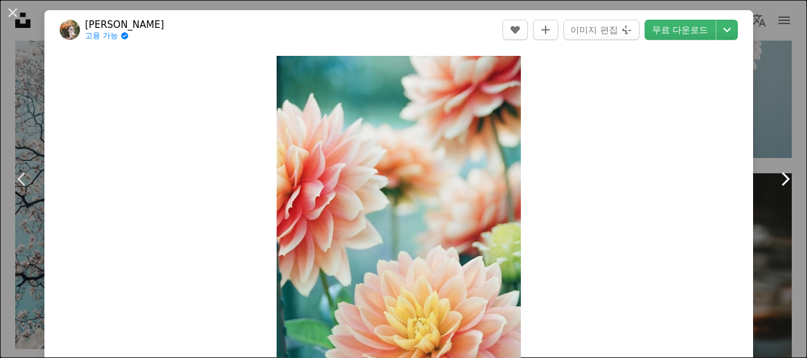
click at [778, 173] on icon "Chevron right" at bounding box center [784, 179] width 20 height 20
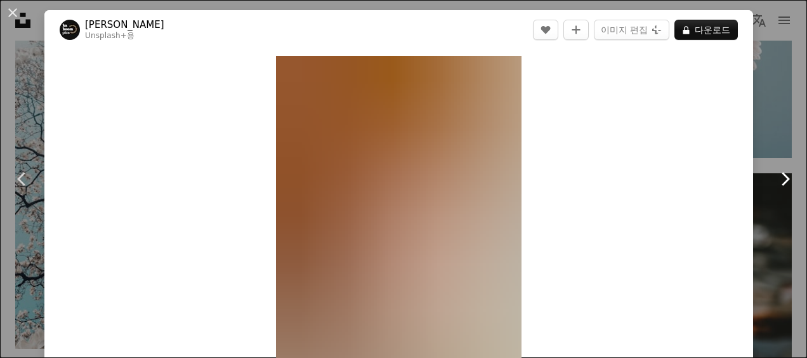
click at [779, 178] on icon "Chevron right" at bounding box center [784, 179] width 20 height 20
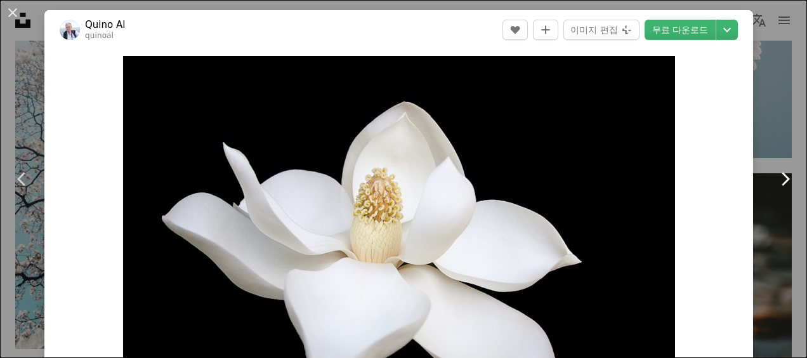
click at [778, 176] on icon "Chevron right" at bounding box center [784, 179] width 20 height 20
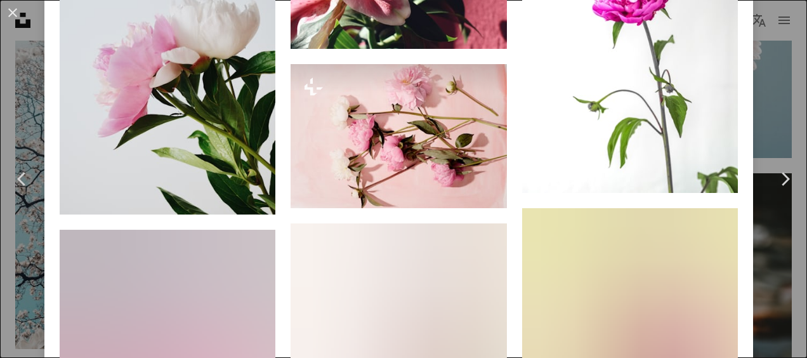
scroll to position [1294, 0]
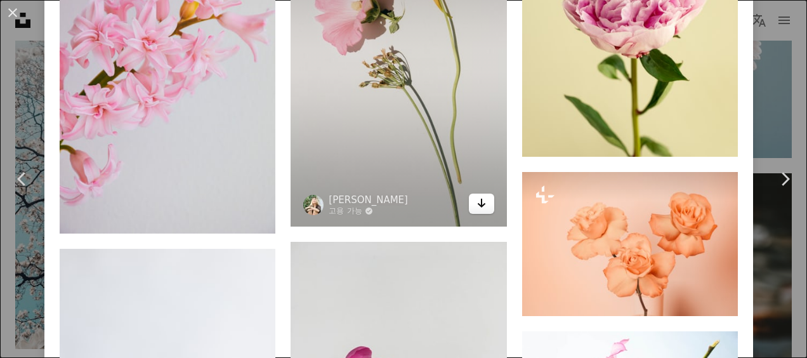
click at [476, 195] on icon "Arrow pointing down" at bounding box center [481, 202] width 10 height 15
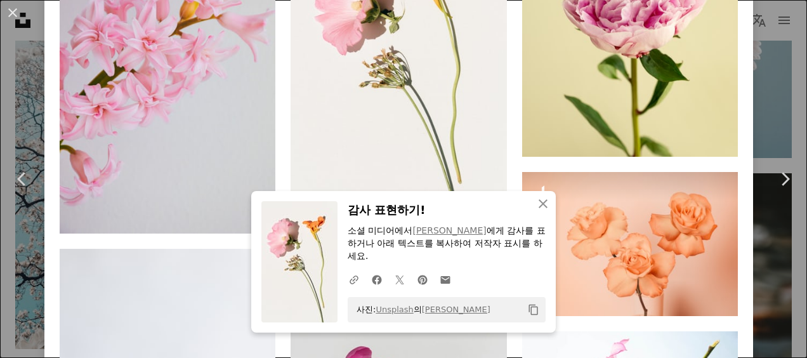
click at [427, 216] on h3 "감사 표현하기!" at bounding box center [447, 210] width 198 height 18
click at [535, 202] on icon "An X shape" at bounding box center [542, 203] width 15 height 15
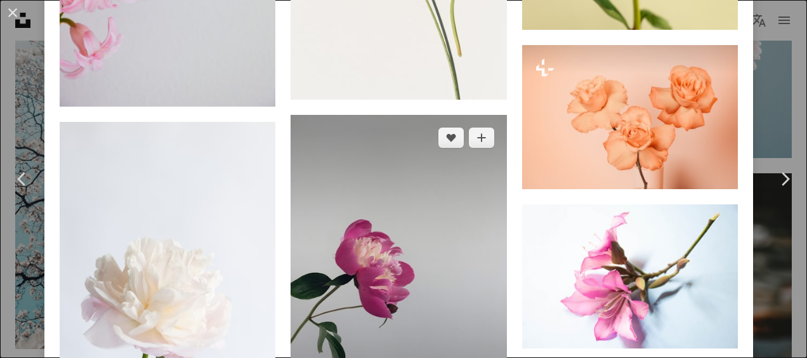
scroll to position [1485, 0]
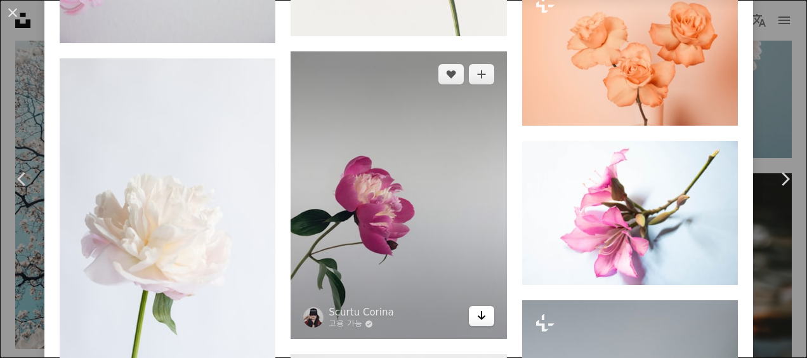
click at [476, 308] on icon "Arrow pointing down" at bounding box center [481, 315] width 10 height 15
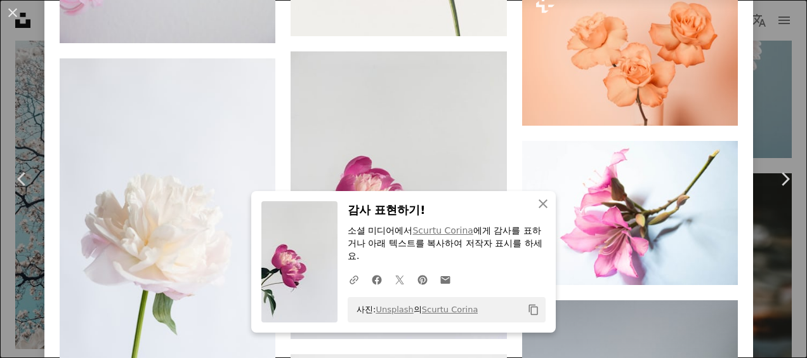
click at [429, 212] on h3 "감사 표현하기!" at bounding box center [447, 210] width 198 height 18
click at [537, 203] on icon "An X shape" at bounding box center [542, 203] width 15 height 15
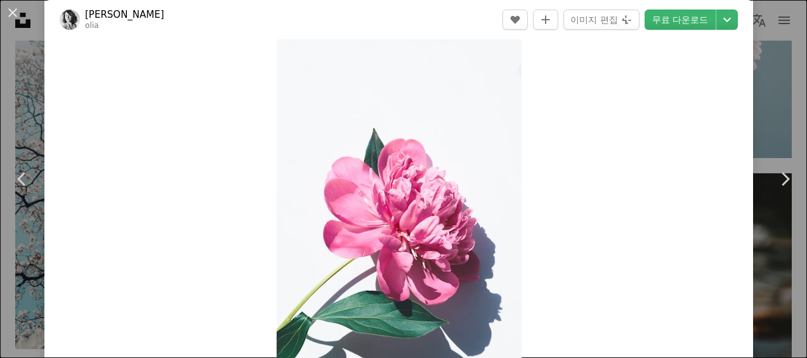
scroll to position [0, 0]
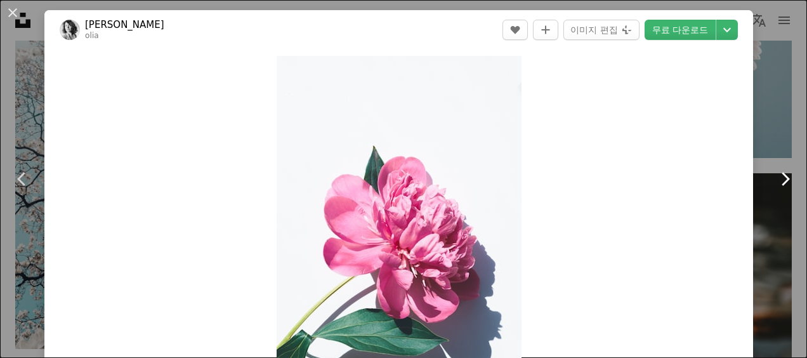
click at [776, 174] on icon "Chevron right" at bounding box center [784, 179] width 20 height 20
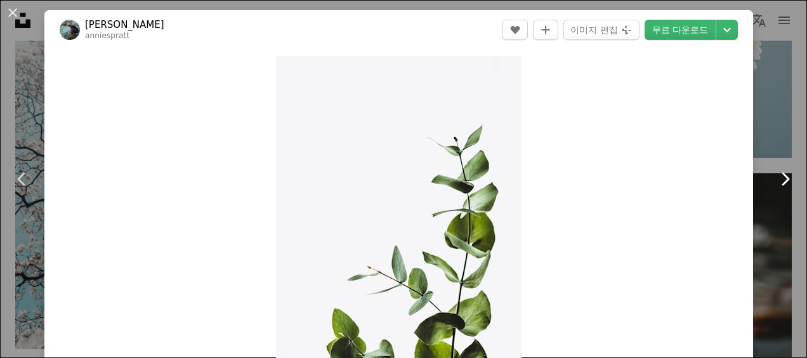
click at [776, 174] on icon "Chevron right" at bounding box center [784, 179] width 20 height 20
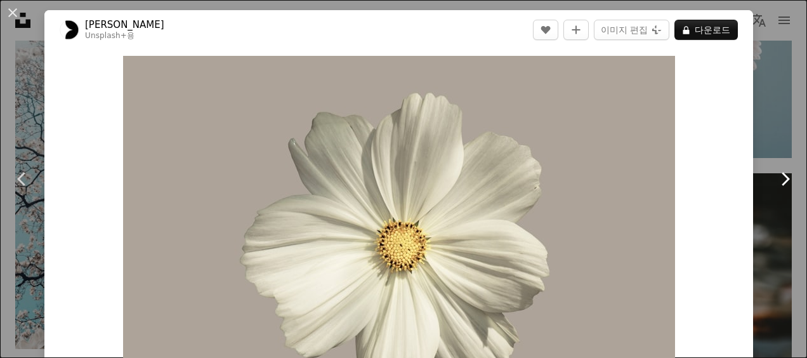
click at [776, 174] on icon "Chevron right" at bounding box center [784, 179] width 20 height 20
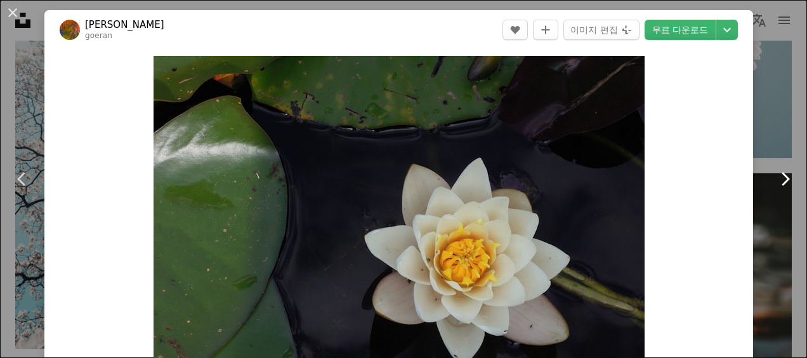
click at [776, 174] on icon "Chevron right" at bounding box center [784, 179] width 20 height 20
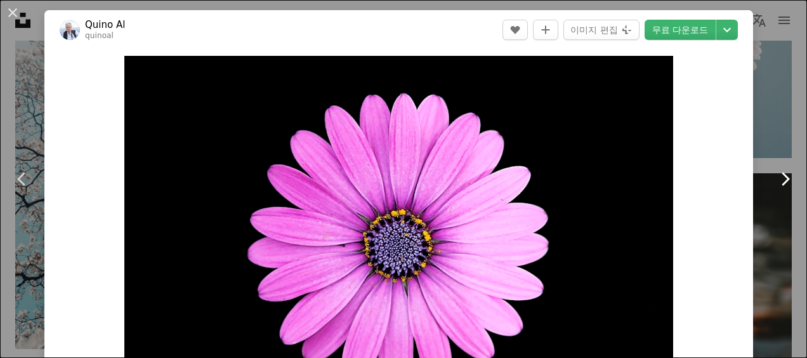
click at [776, 174] on icon "Chevron right" at bounding box center [784, 179] width 20 height 20
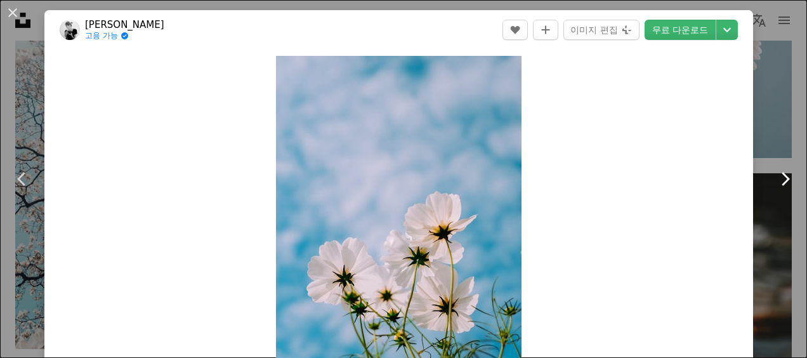
click at [776, 173] on icon "Chevron right" at bounding box center [784, 179] width 20 height 20
